Goal: Information Seeking & Learning: Learn about a topic

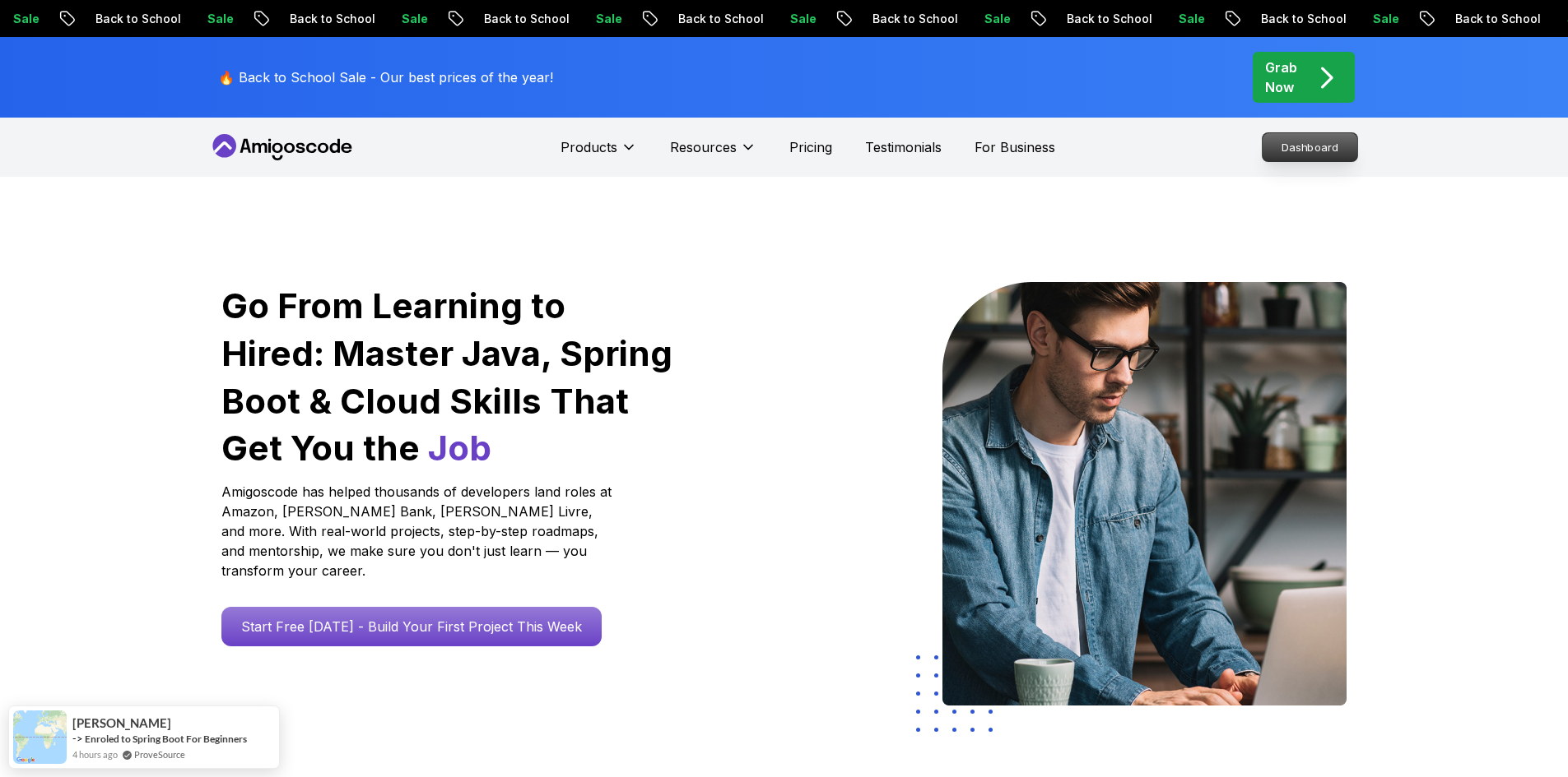
click at [1320, 145] on p "Dashboard" at bounding box center [1310, 147] width 94 height 28
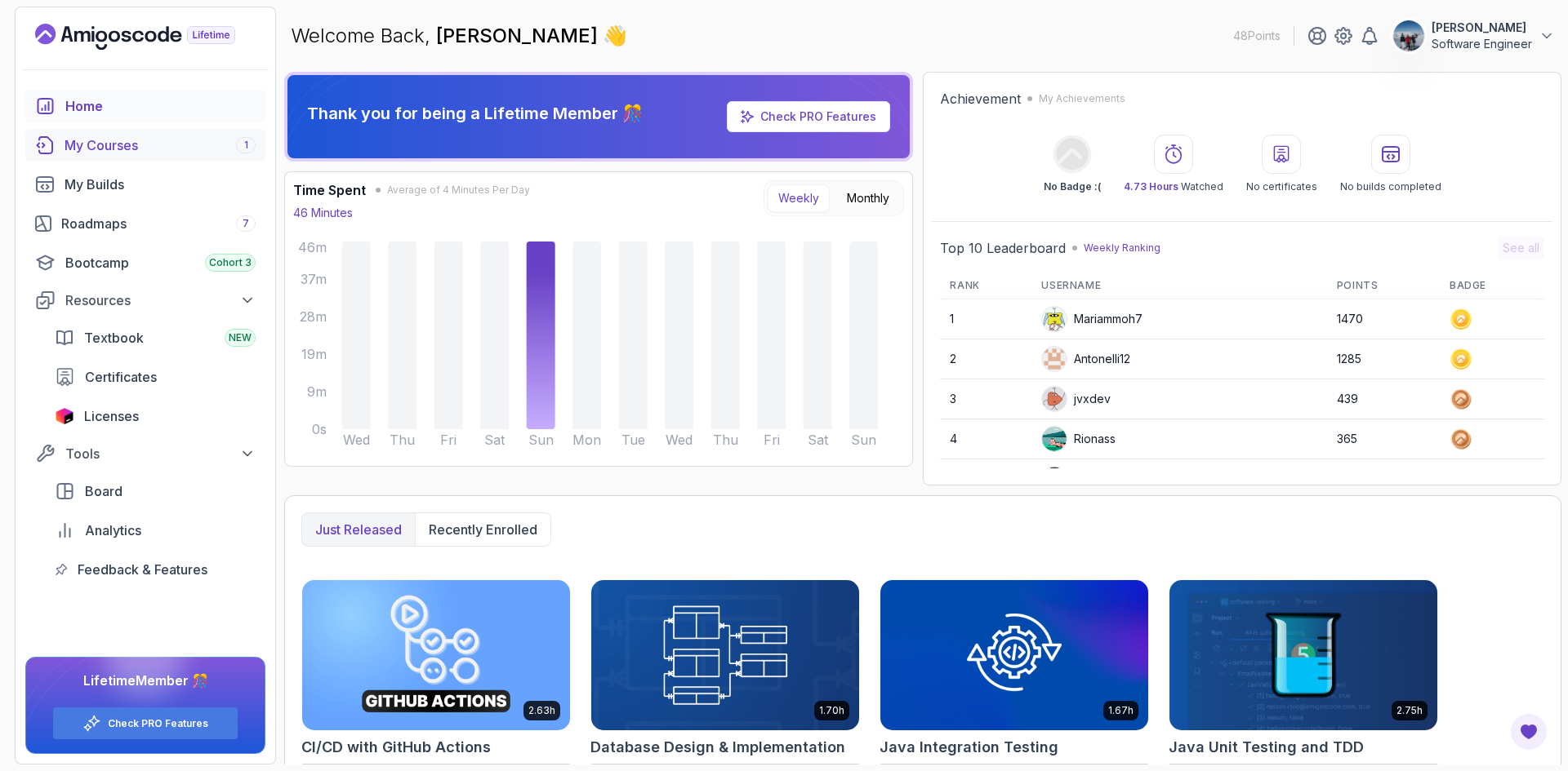
click at [146, 143] on div "My Courses 1" at bounding box center [160, 145] width 191 height 20
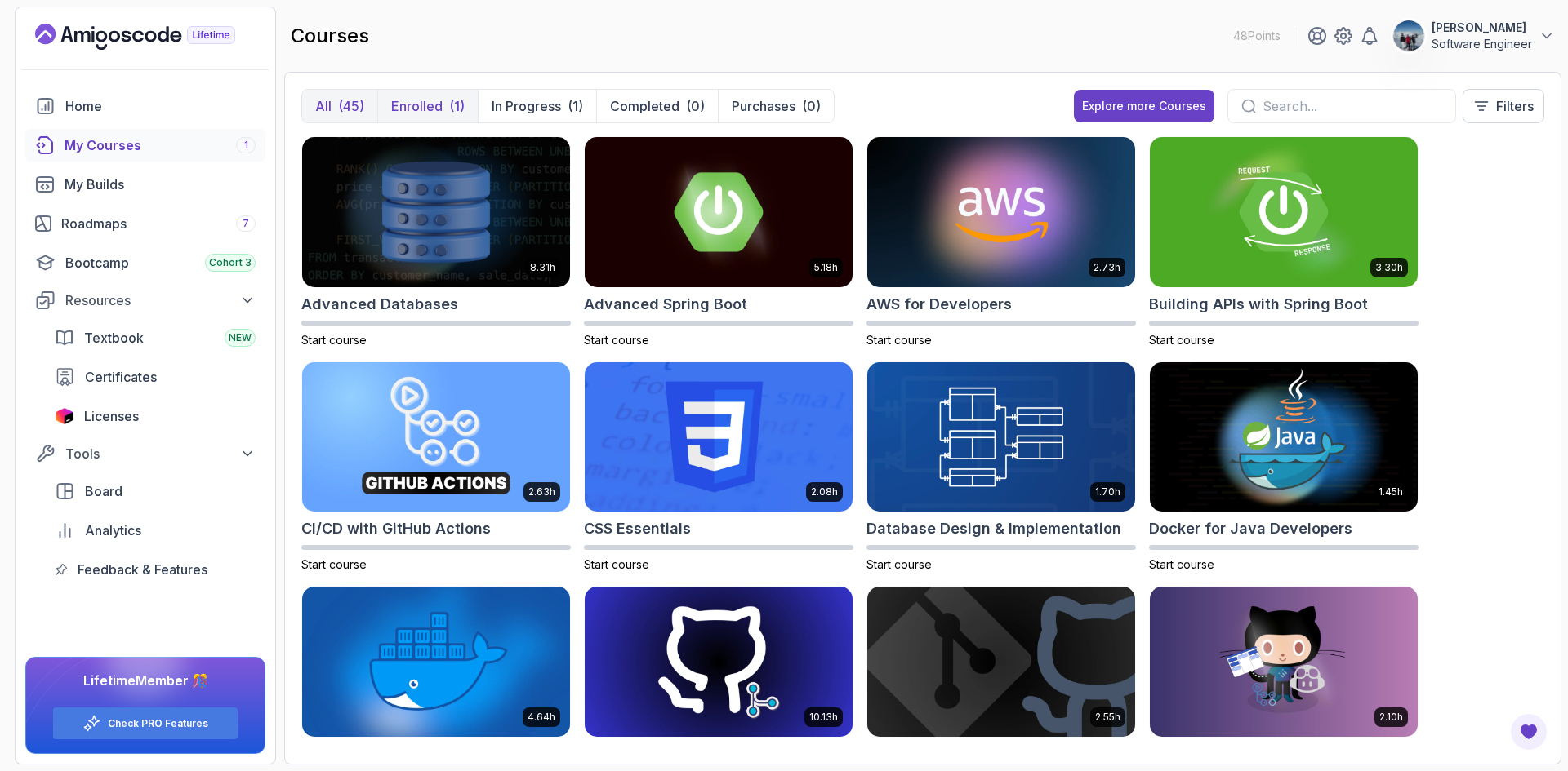
click at [424, 100] on p "Enrolled" at bounding box center [416, 106] width 51 height 20
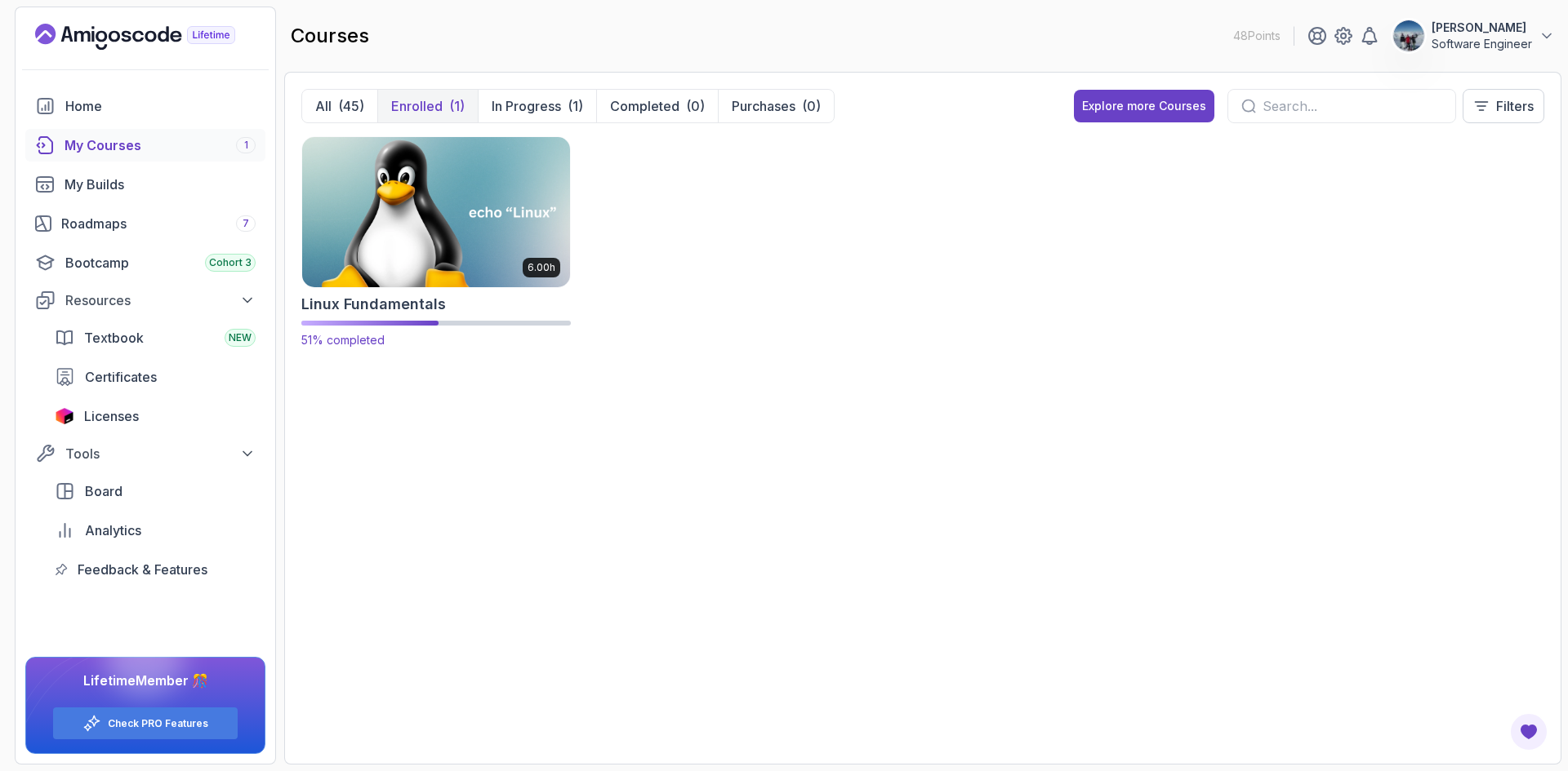
click at [446, 228] on img at bounding box center [436, 212] width 281 height 157
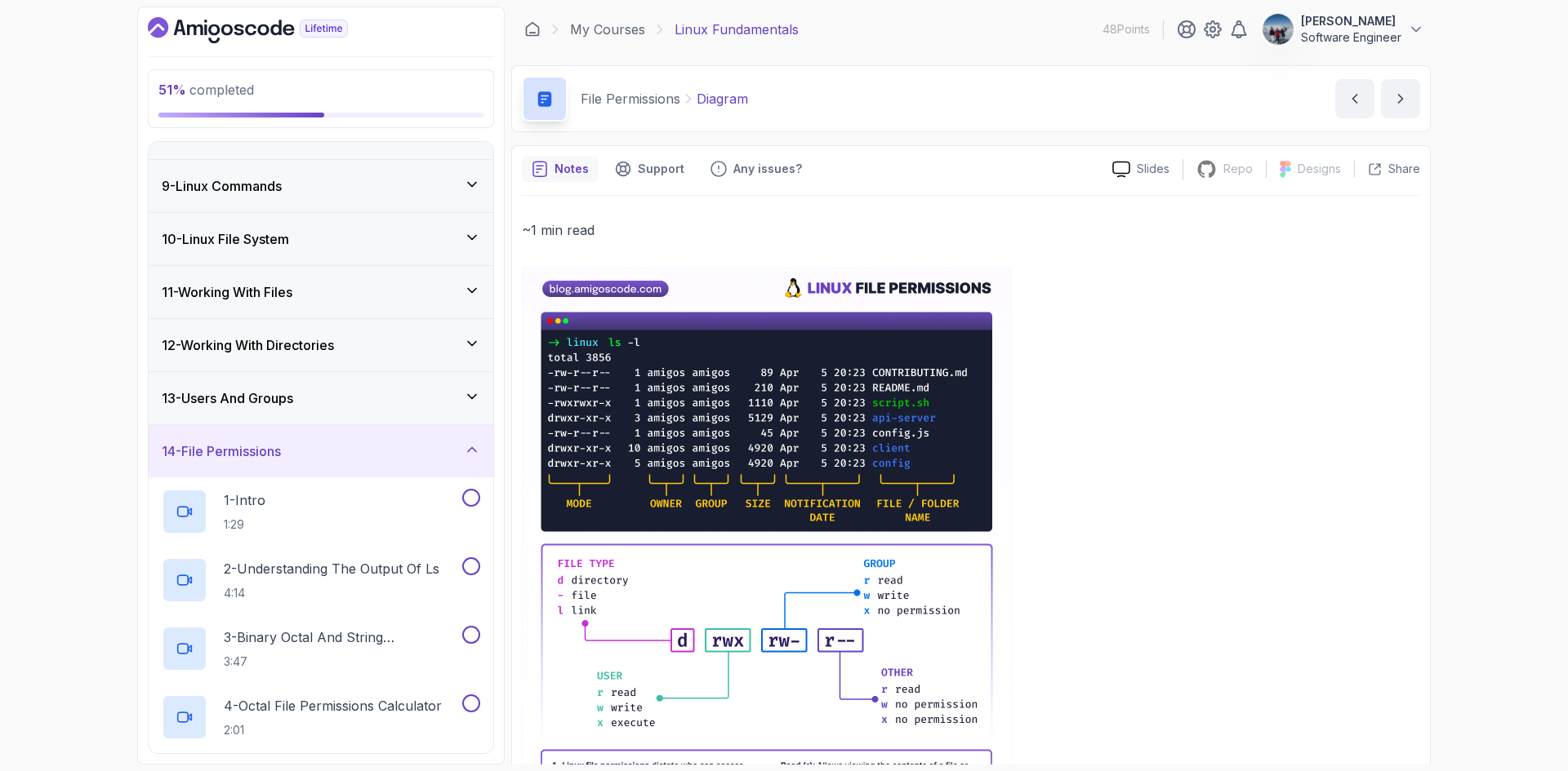
scroll to position [408, 0]
click at [234, 397] on h3 "13 - Users And Groups" at bounding box center [228, 396] width 132 height 20
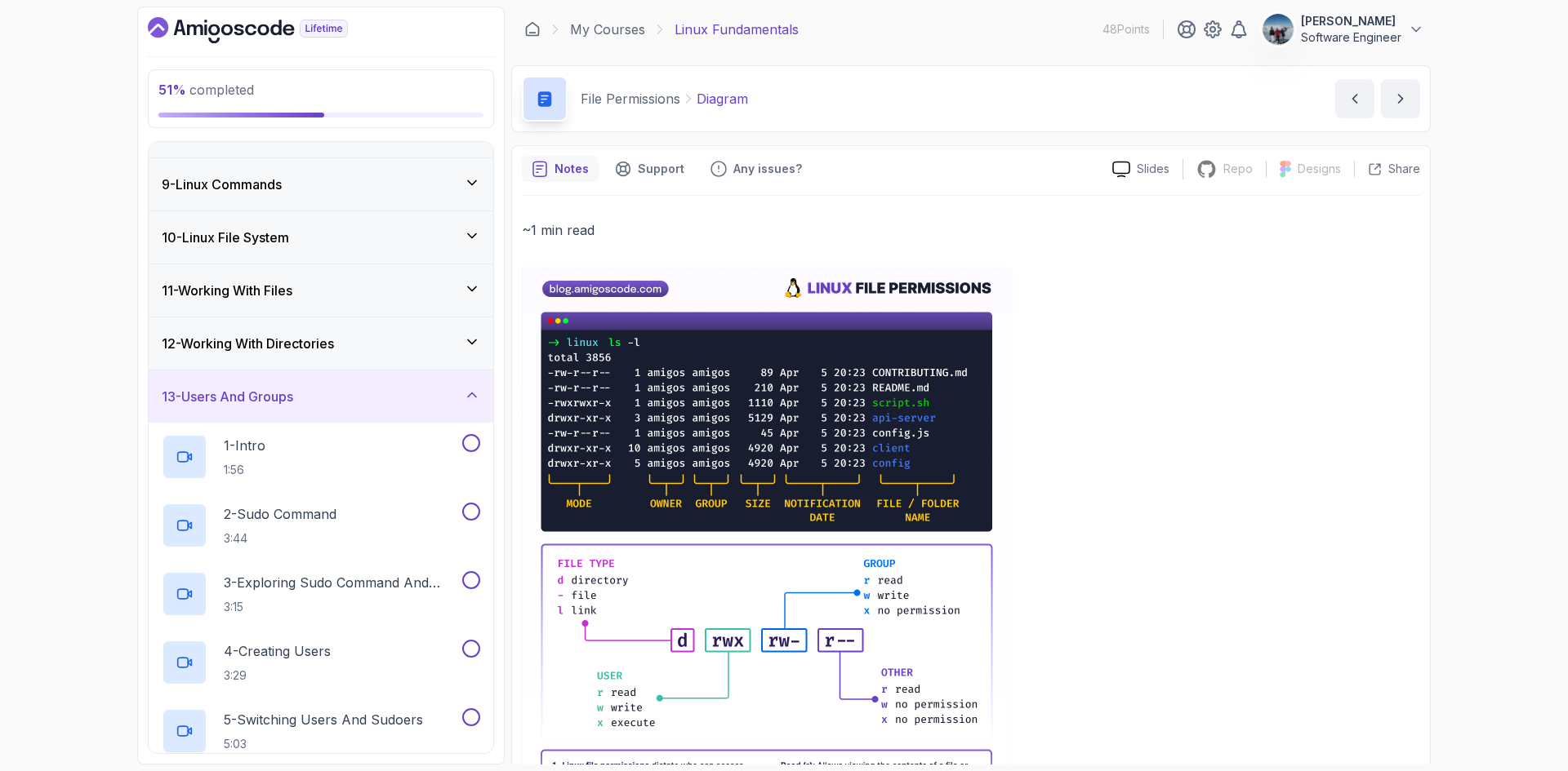
click at [240, 341] on h3 "12 - Working With Directories" at bounding box center [248, 344] width 172 height 20
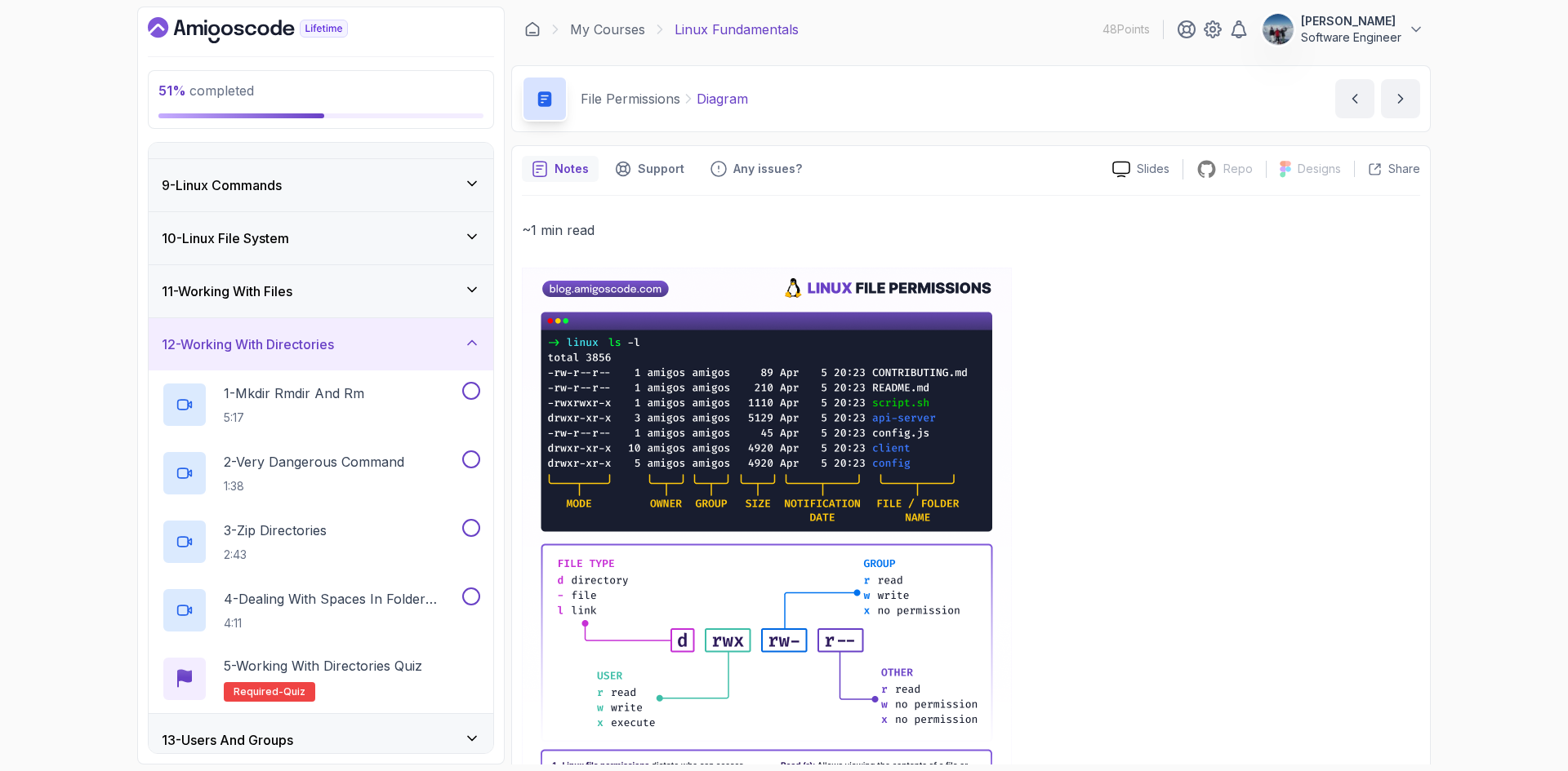
click at [241, 300] on h3 "11 - Working With Files" at bounding box center [227, 291] width 131 height 20
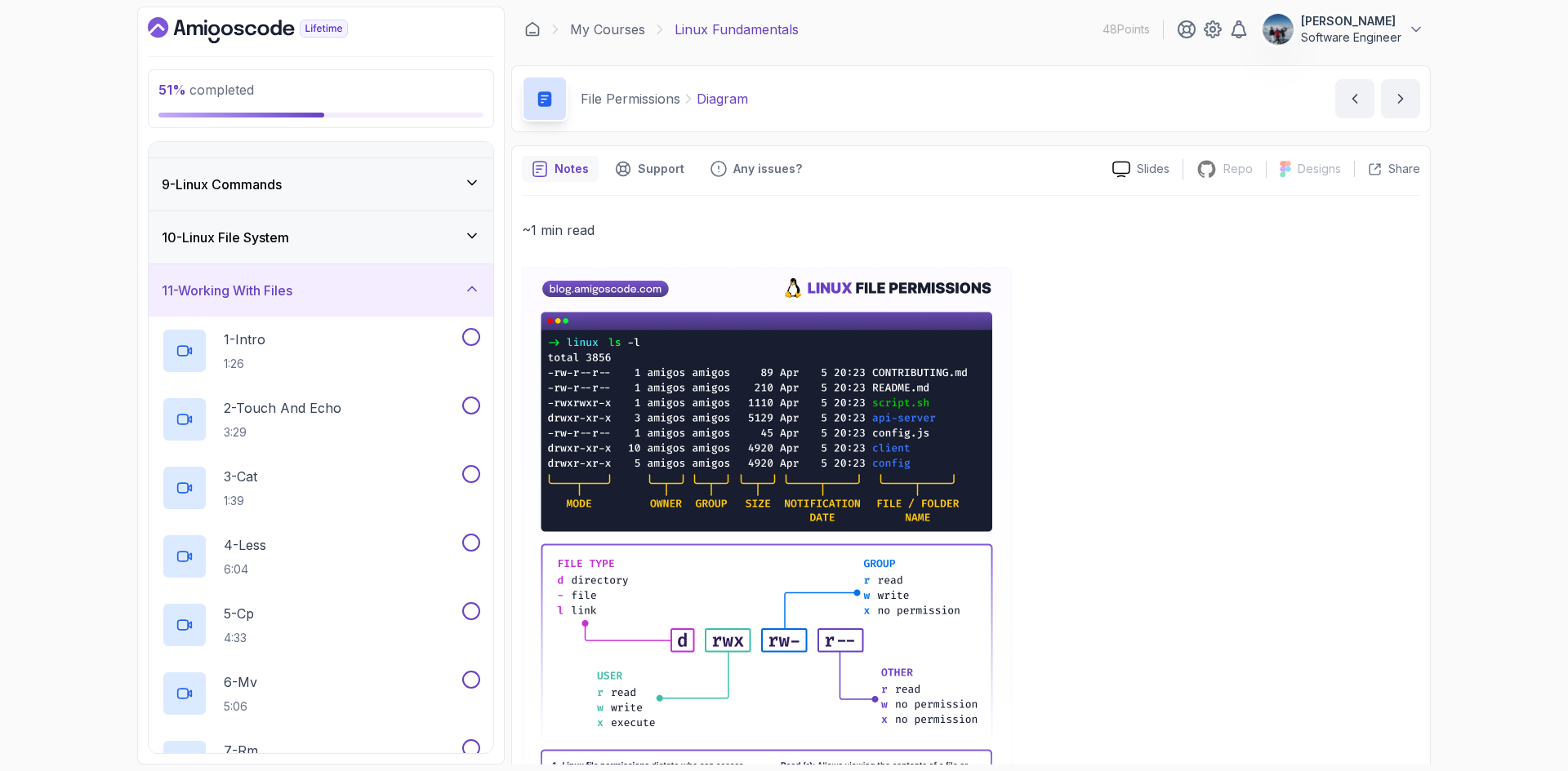
click at [237, 231] on h3 "10 - Linux File System" at bounding box center [225, 237] width 127 height 20
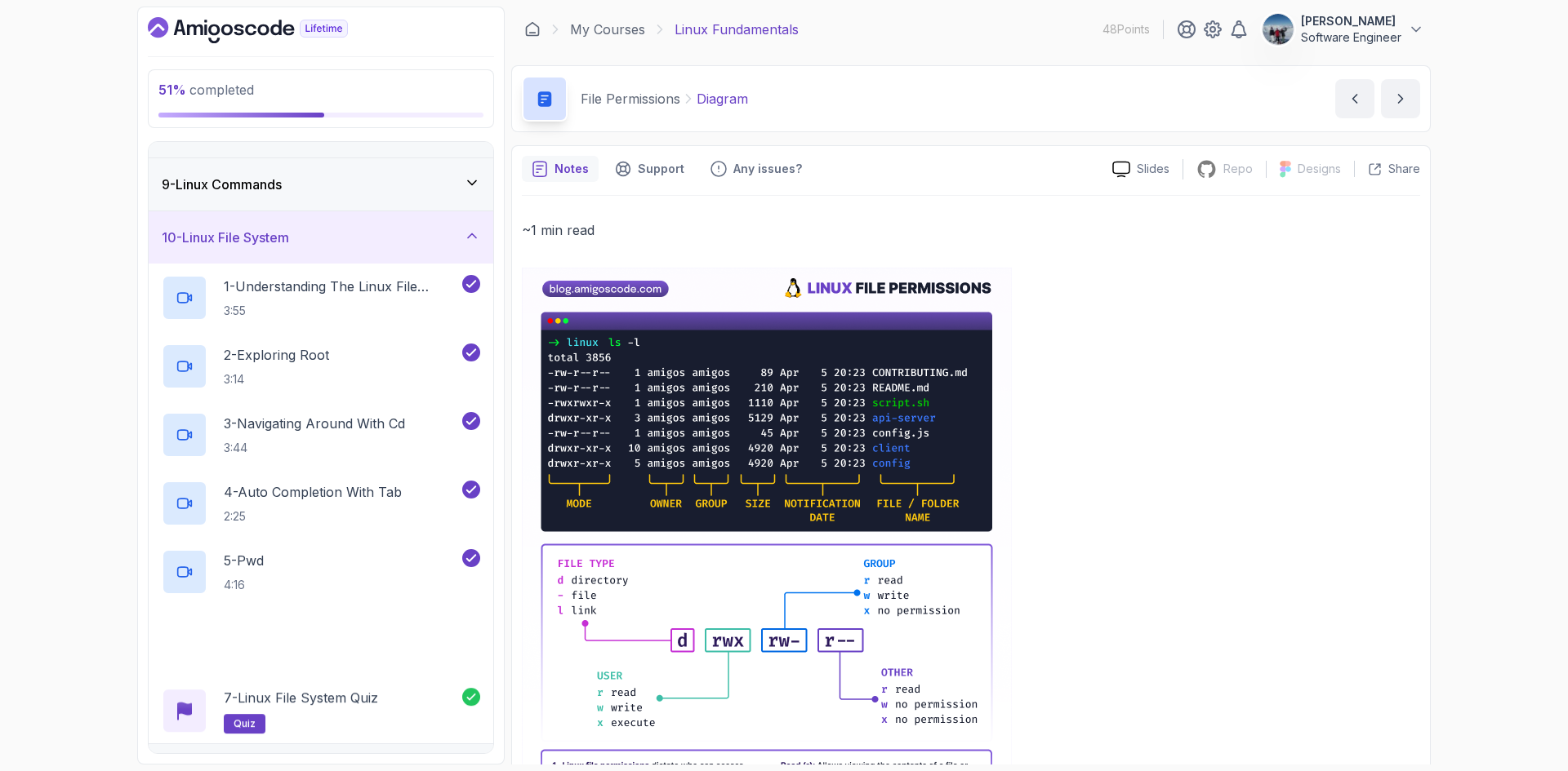
click at [237, 235] on h3 "10 - Linux File System" at bounding box center [225, 237] width 127 height 20
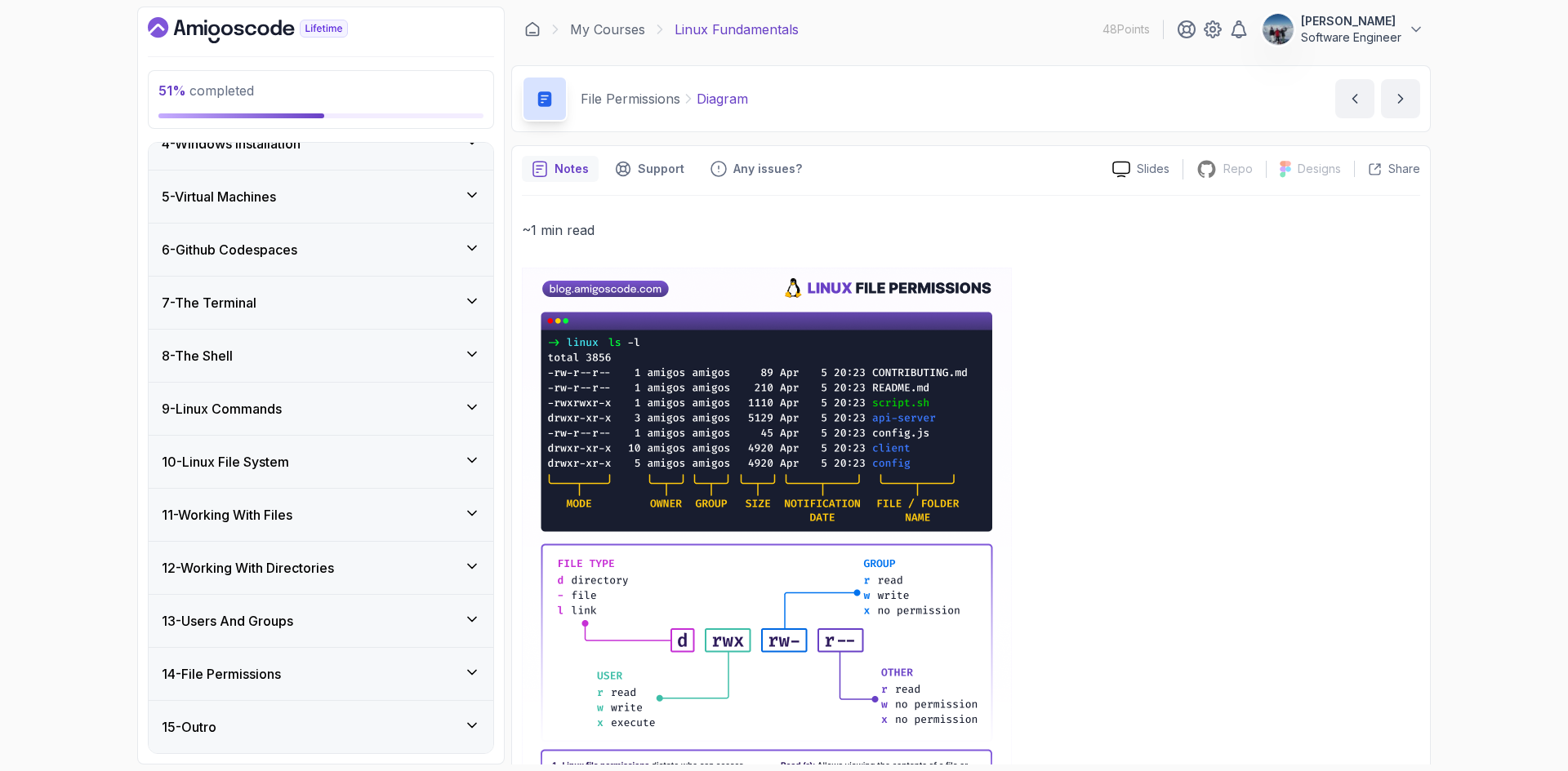
scroll to position [184, 0]
click at [255, 524] on h3 "11 - Working With Files" at bounding box center [227, 515] width 131 height 20
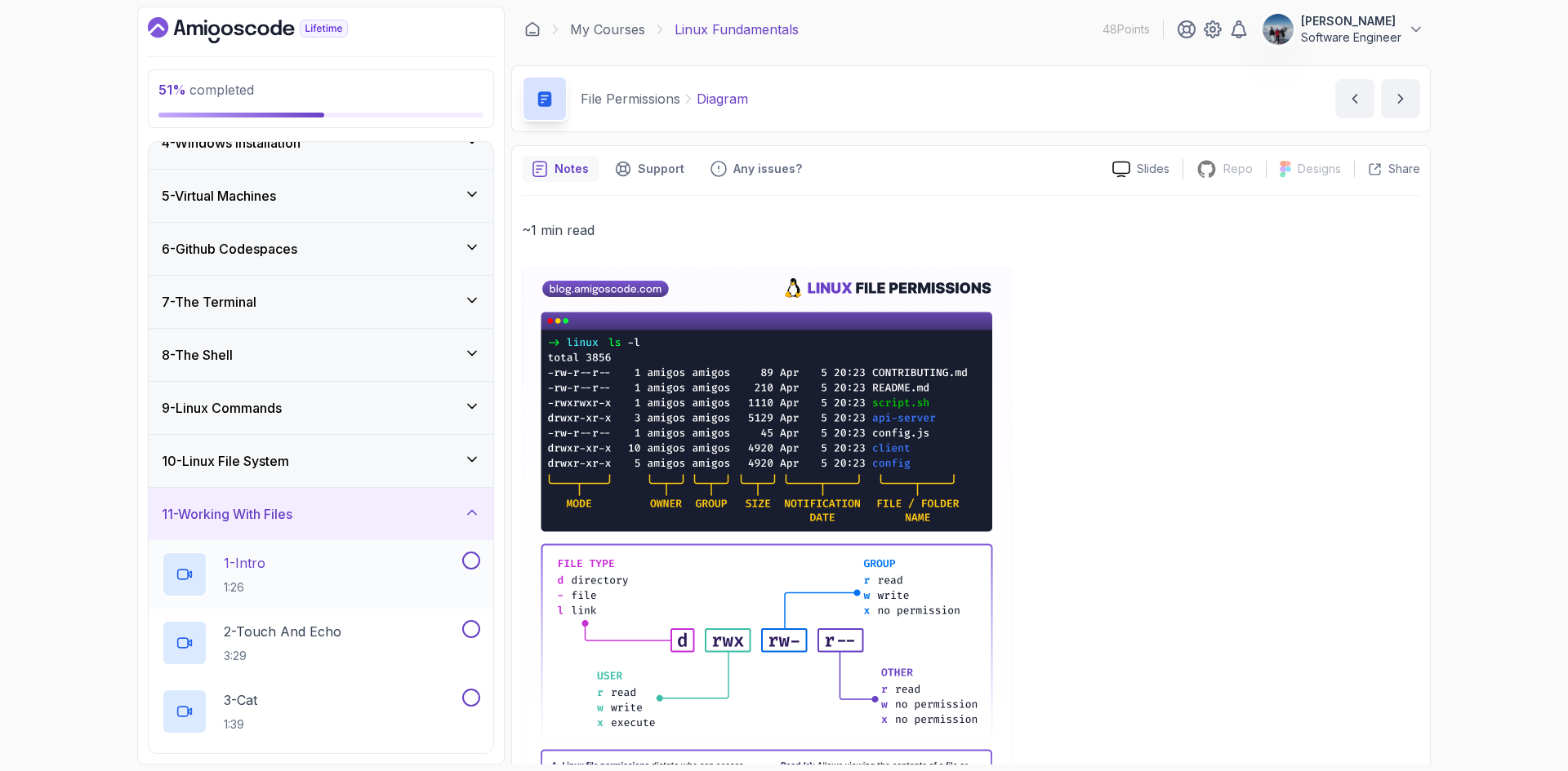
click at [280, 592] on div "1 - Intro 1:26" at bounding box center [310, 575] width 297 height 46
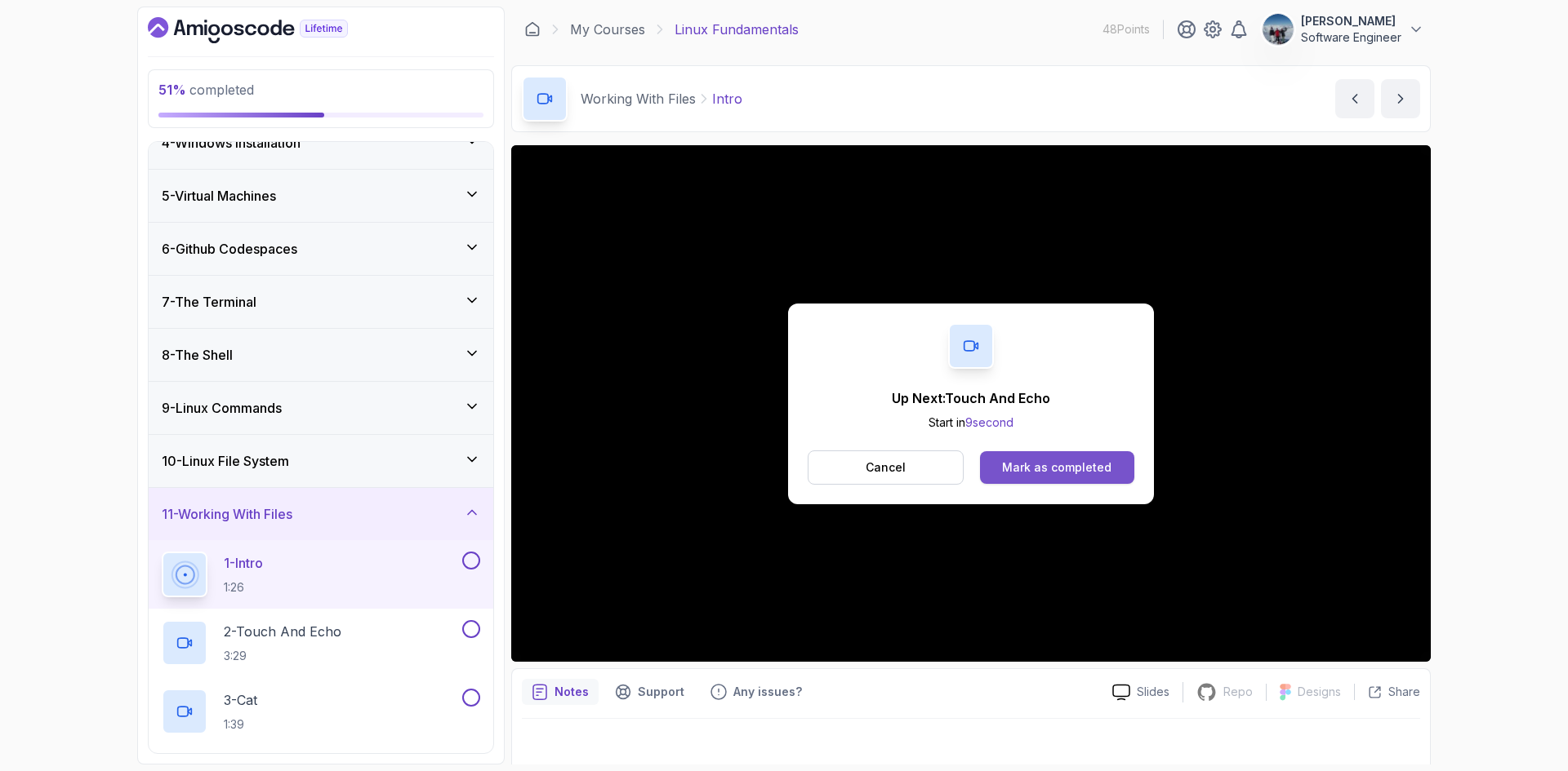
click at [1059, 472] on div "Mark as completed" at bounding box center [1056, 467] width 109 height 16
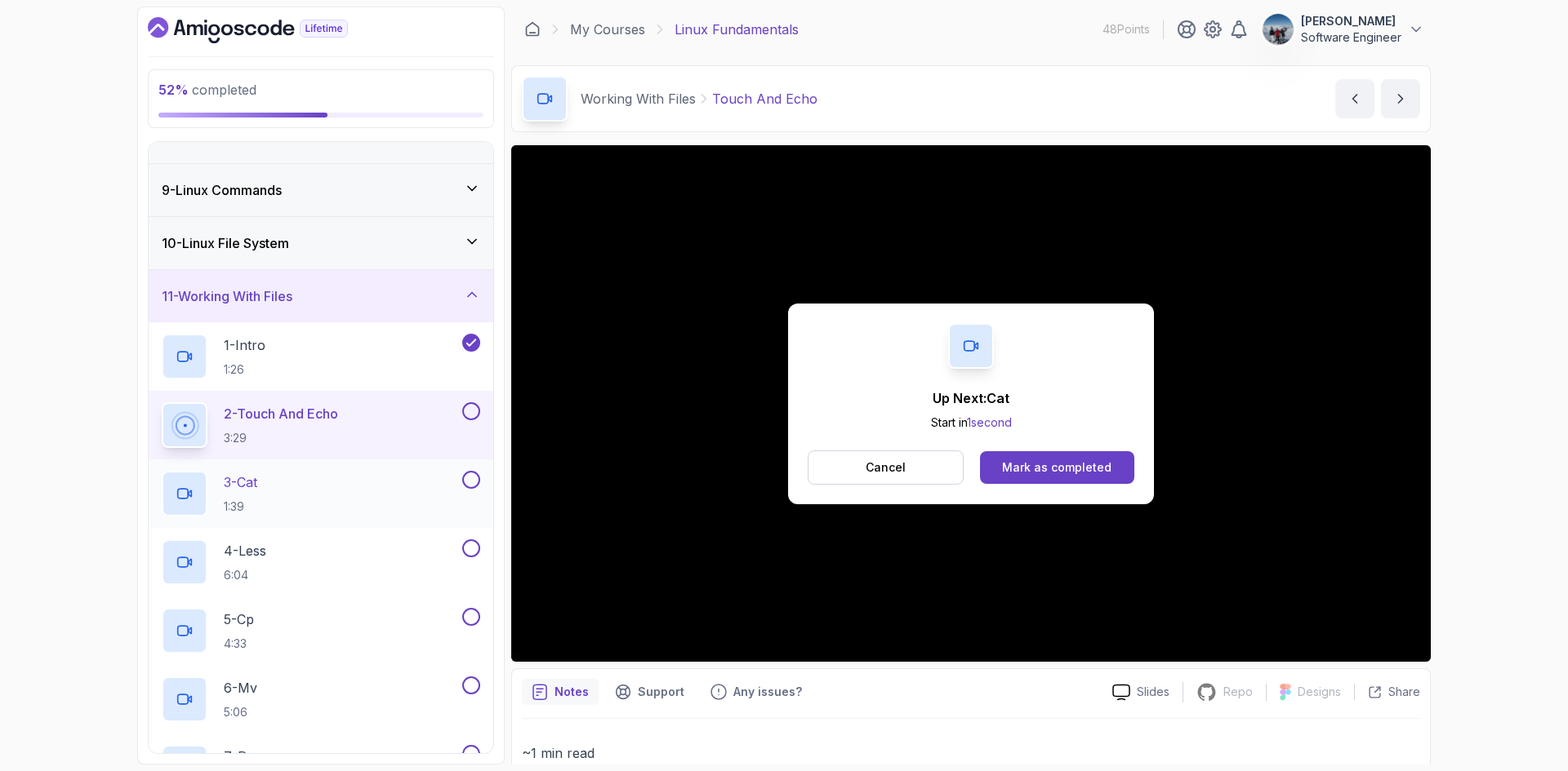
scroll to position [429, 0]
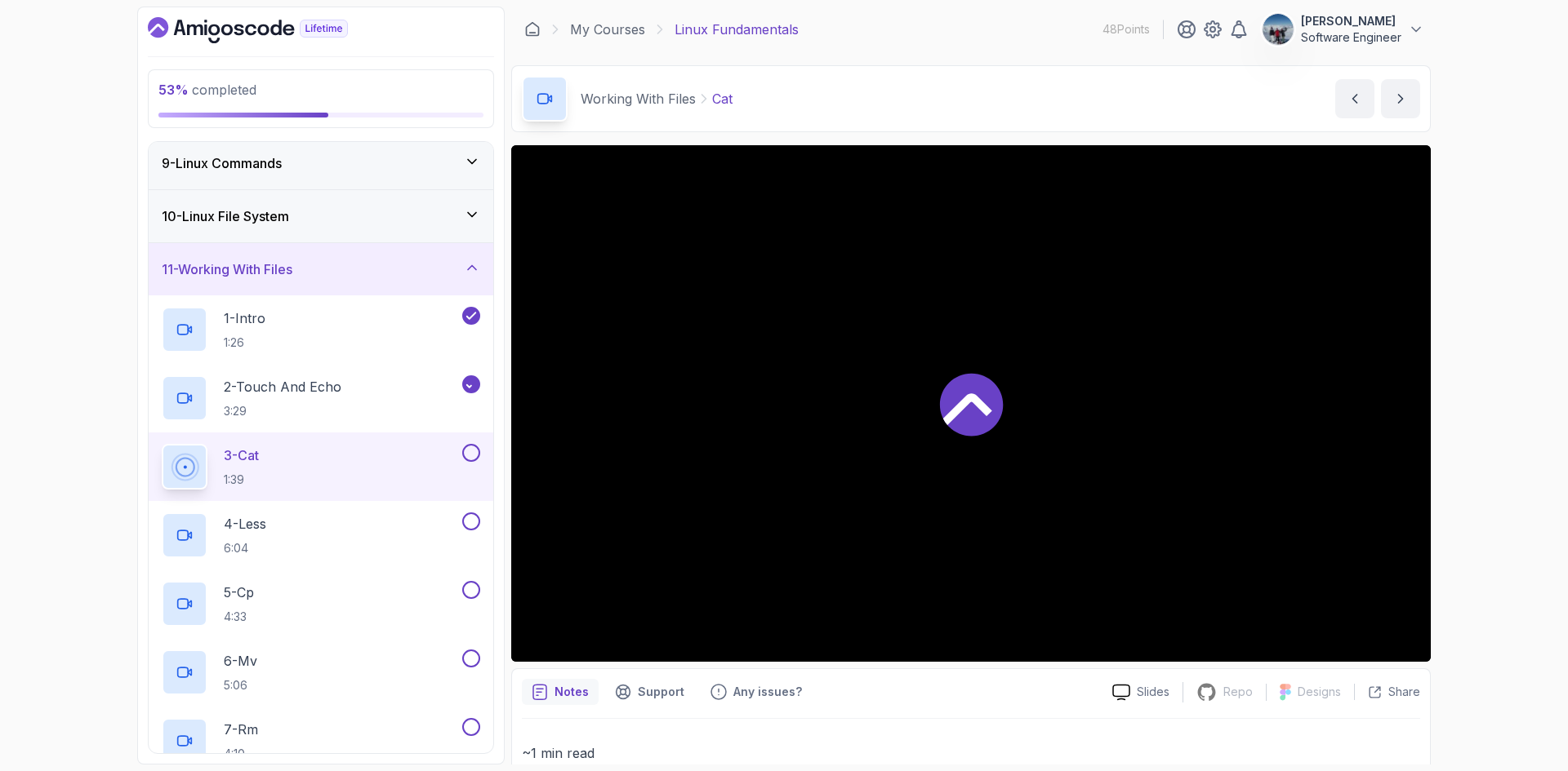
scroll to position [593, 0]
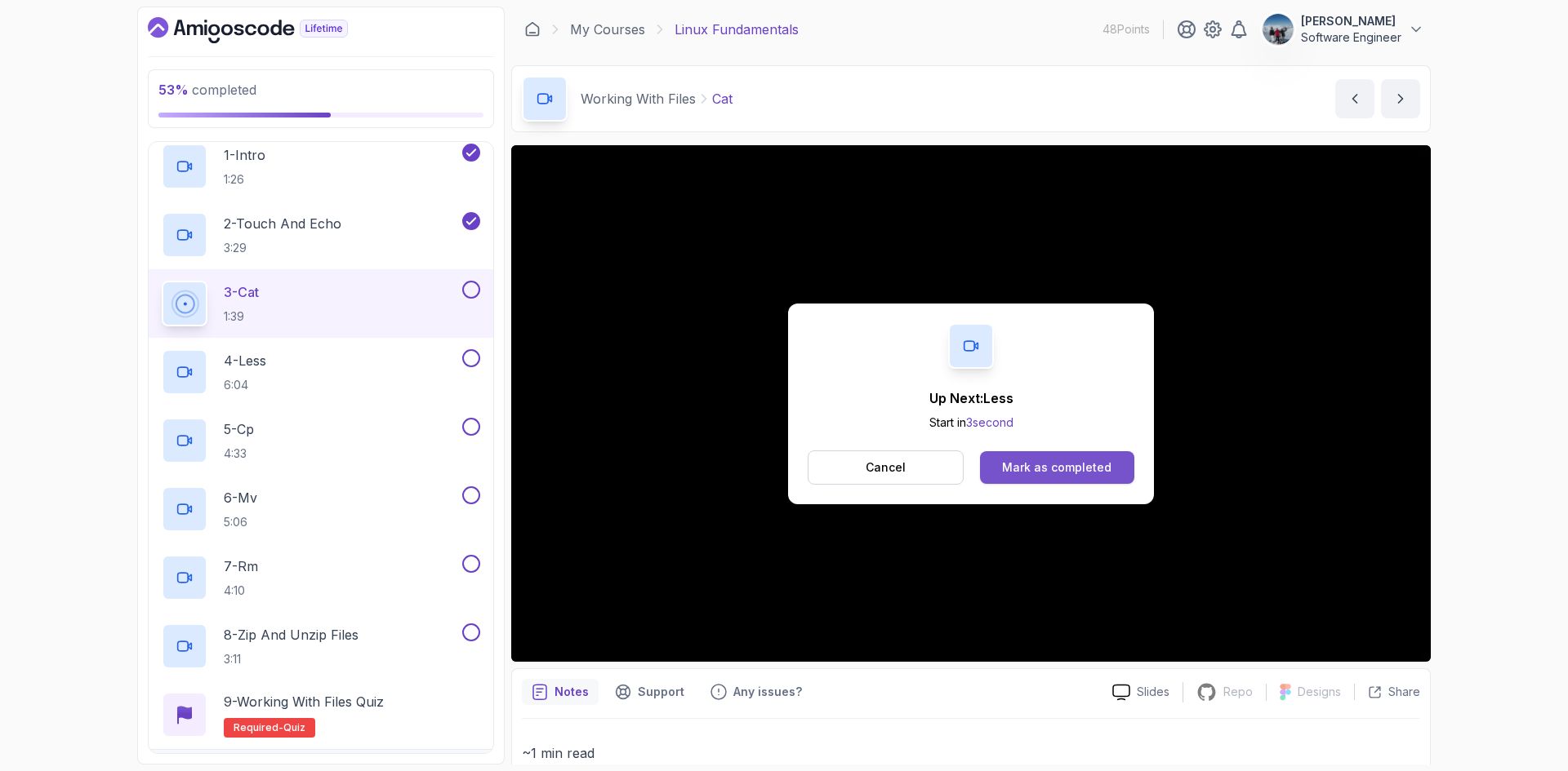
click at [1075, 466] on div "Mark as completed" at bounding box center [1056, 467] width 109 height 16
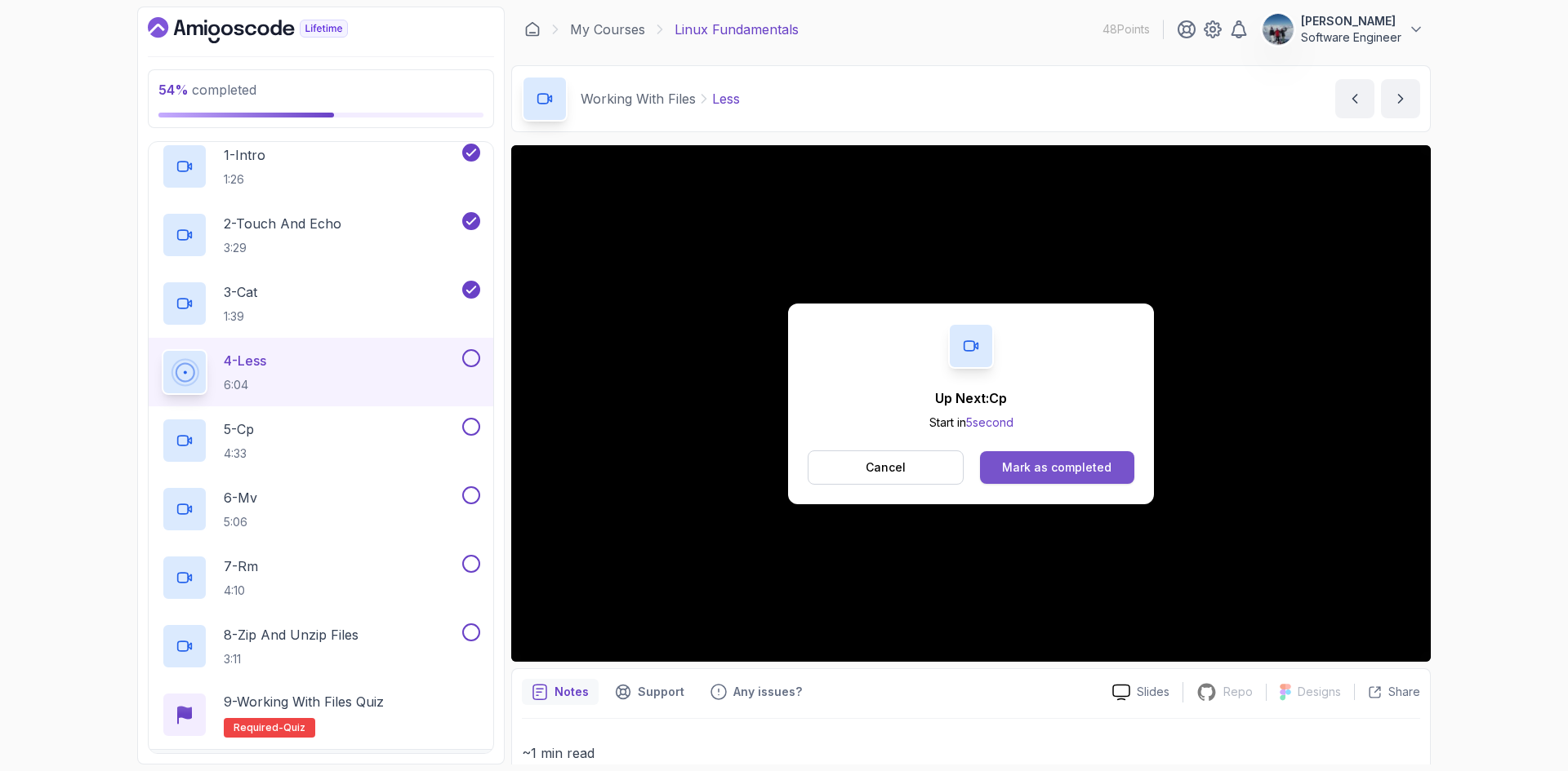
click at [1049, 470] on div "Mark as completed" at bounding box center [1056, 467] width 109 height 16
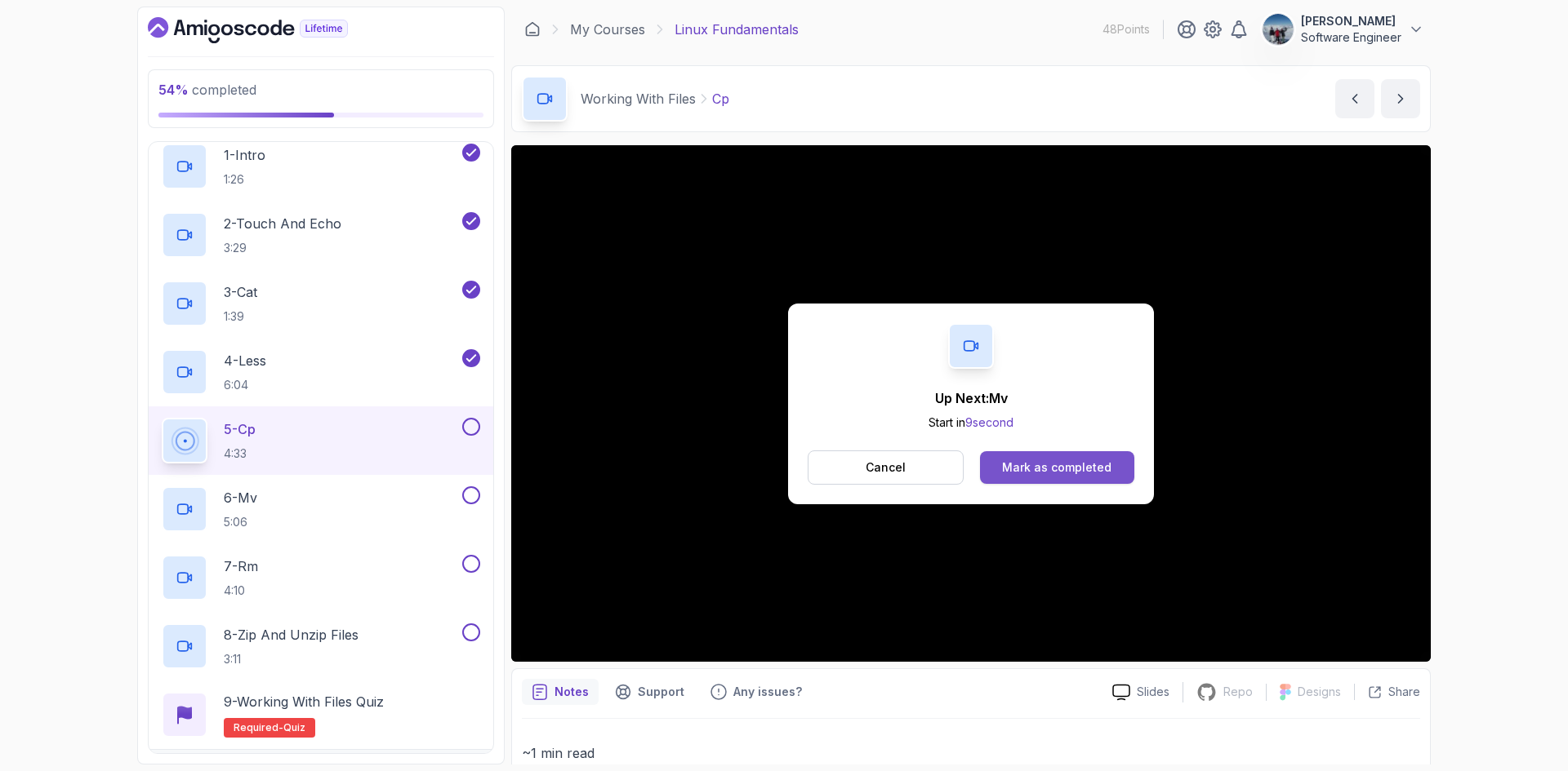
click at [1038, 461] on div "Mark as completed" at bounding box center [1056, 467] width 109 height 16
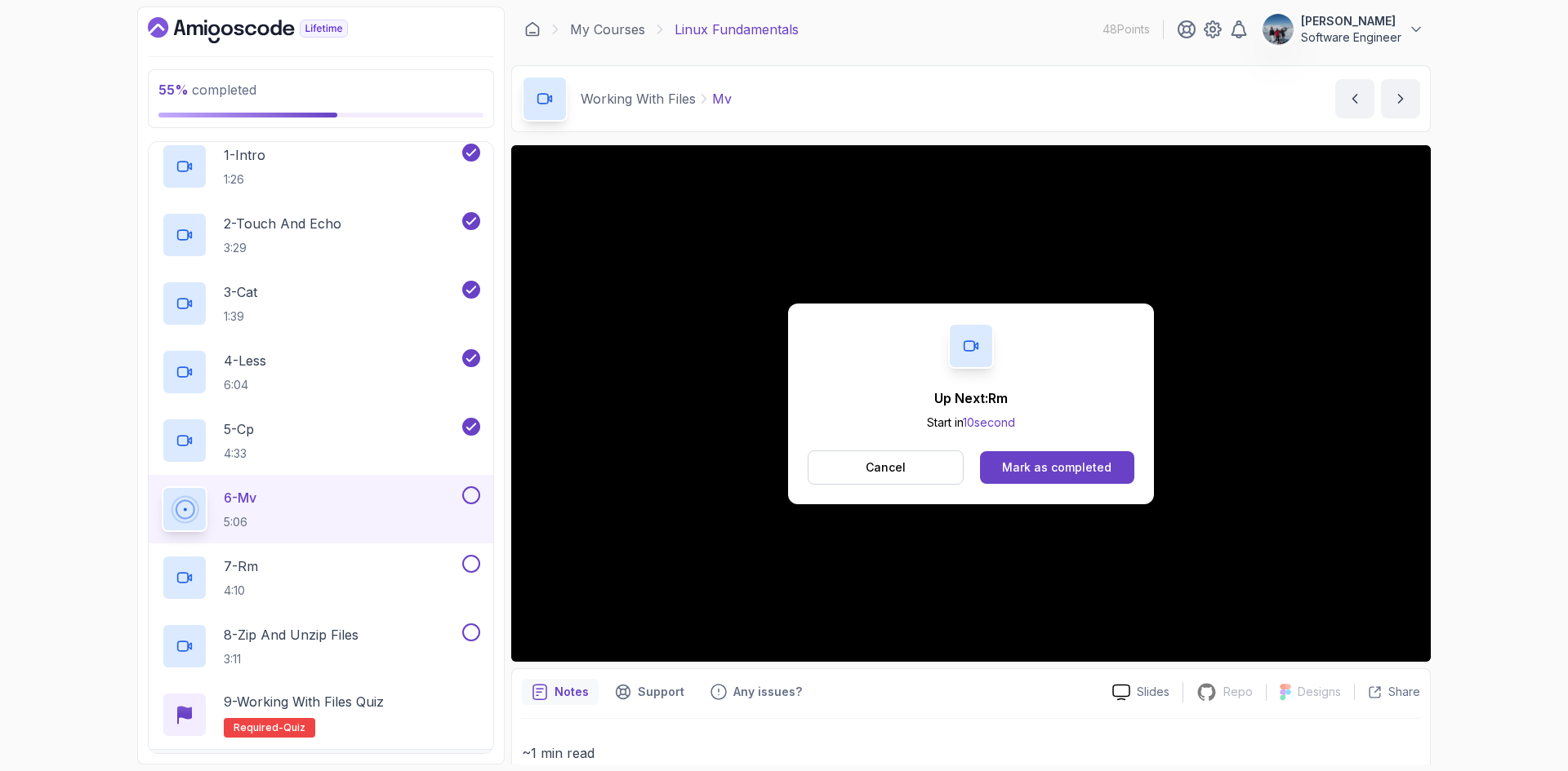
click at [595, 644] on div "Up Next: Rm Start in 10 second Cancel Mark as completed" at bounding box center [971, 403] width 920 height 517
click at [886, 453] on button "Cancel" at bounding box center [886, 468] width 156 height 35
click at [1044, 465] on div "Mark as completed" at bounding box center [1056, 467] width 109 height 16
